Goal: Check status: Check status

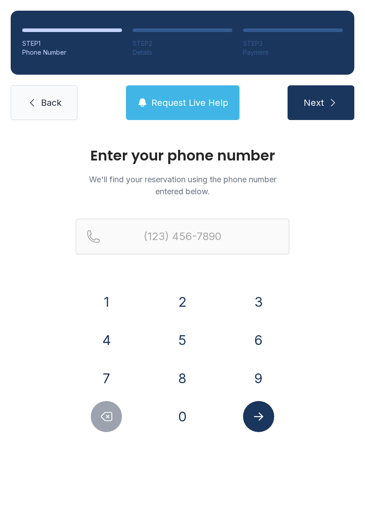
click at [183, 374] on button "8" at bounding box center [182, 378] width 31 height 31
click at [107, 341] on button "4" at bounding box center [106, 340] width 31 height 31
click at [253, 293] on button "3" at bounding box center [258, 302] width 31 height 31
click at [179, 336] on button "5" at bounding box center [182, 340] width 31 height 31
click at [112, 344] on button "4" at bounding box center [106, 340] width 31 height 31
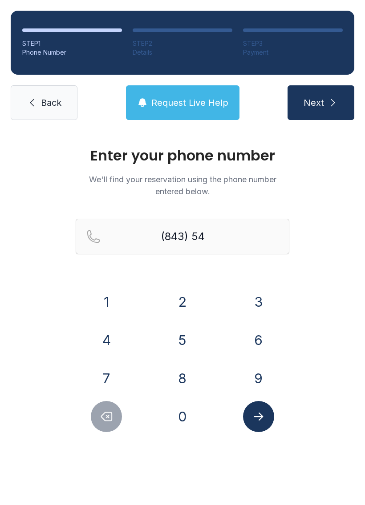
click at [189, 406] on button "0" at bounding box center [182, 416] width 31 height 31
click at [189, 341] on button "5" at bounding box center [182, 340] width 31 height 31
click at [108, 376] on button "7" at bounding box center [106, 378] width 31 height 31
click at [264, 341] on button "6" at bounding box center [258, 340] width 31 height 31
click at [267, 303] on button "3" at bounding box center [258, 302] width 31 height 31
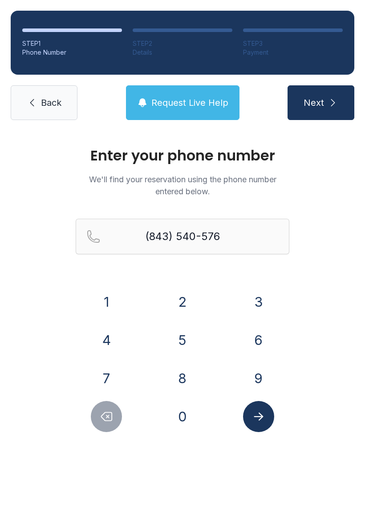
type input "[PHONE_NUMBER]"
click at [262, 420] on icon "Submit lookup form" at bounding box center [258, 416] width 13 height 13
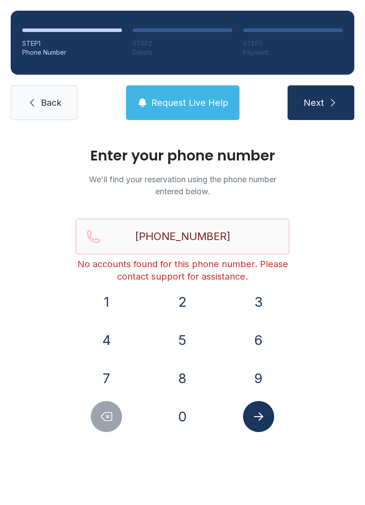
click at [49, 89] on link "Back" at bounding box center [44, 102] width 67 height 35
